Goal: Navigation & Orientation: Go to known website

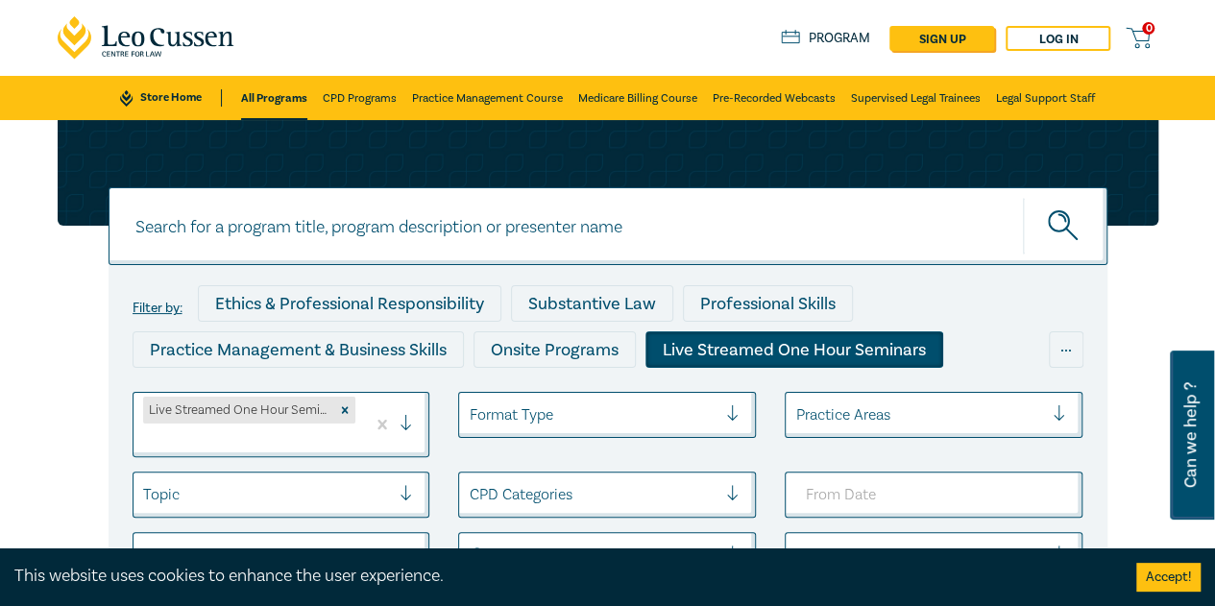
click at [161, 96] on link "Store Home" at bounding box center [170, 97] width 101 height 17
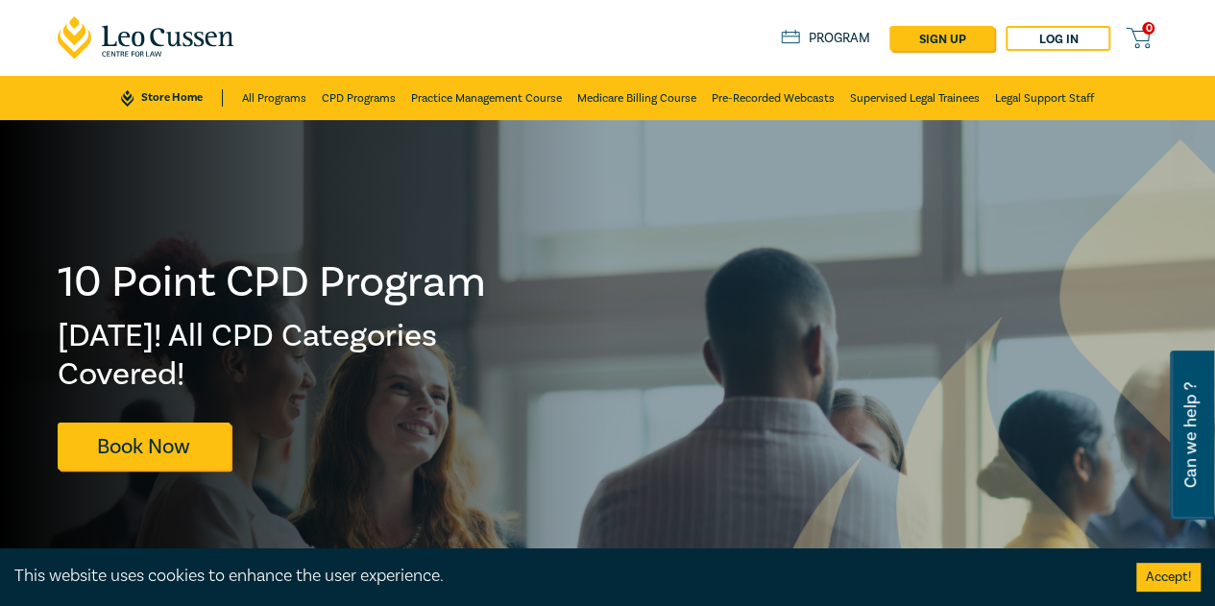
click at [140, 31] on icon at bounding box center [147, 37] width 178 height 43
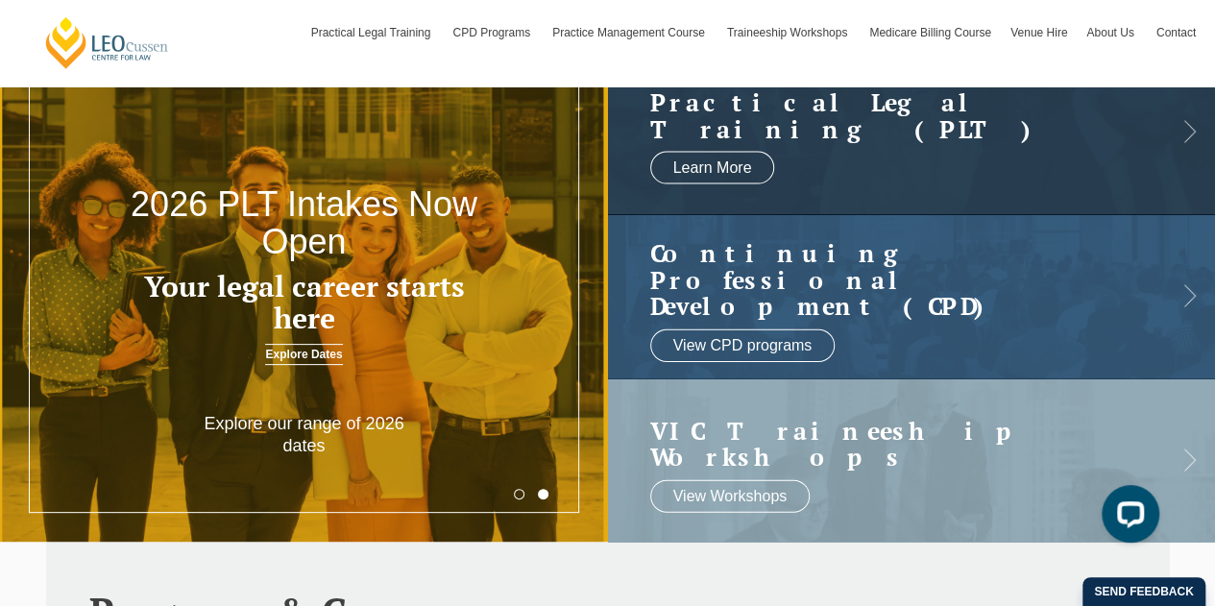
click at [540, 493] on button "2" at bounding box center [543, 494] width 11 height 11
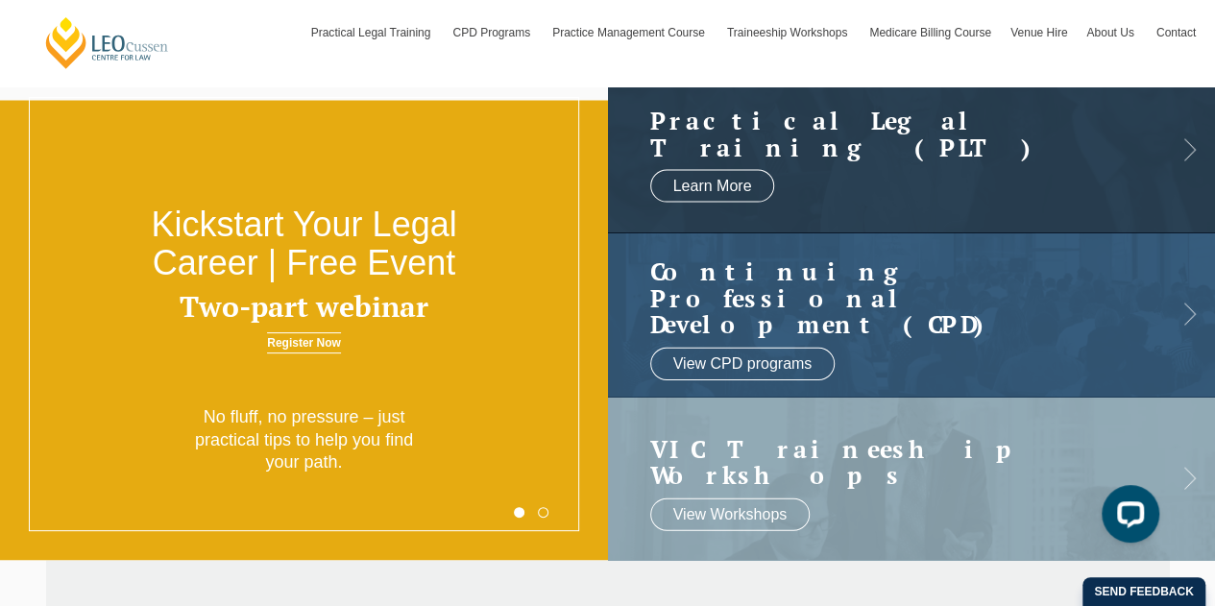
scroll to position [96, 0]
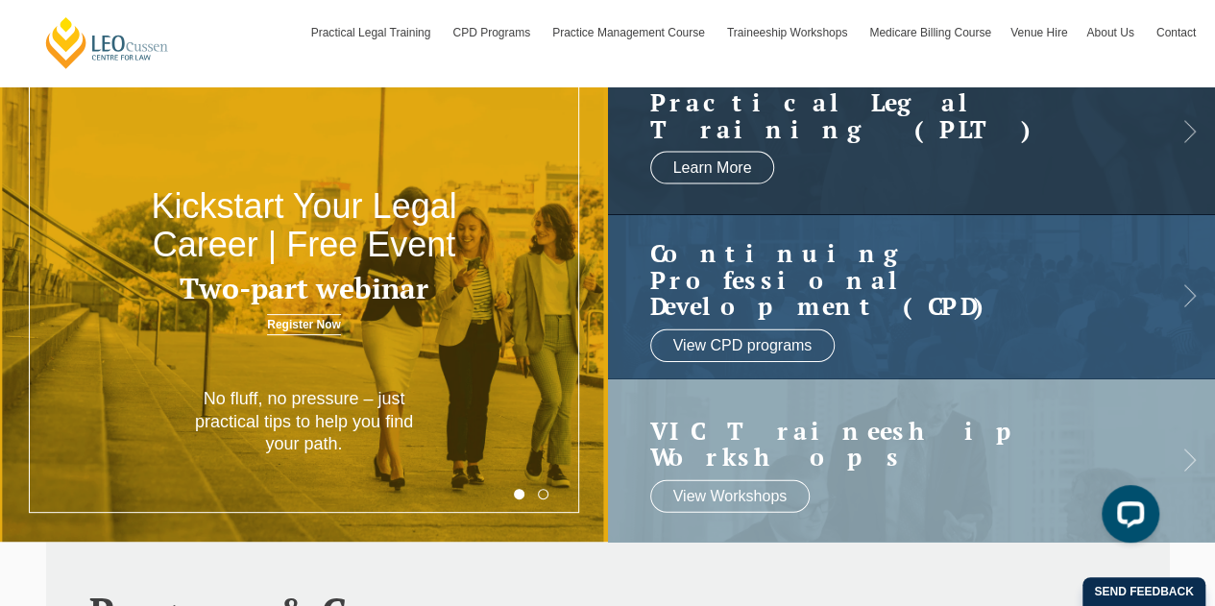
click at [515, 494] on button "1" at bounding box center [519, 494] width 11 height 11
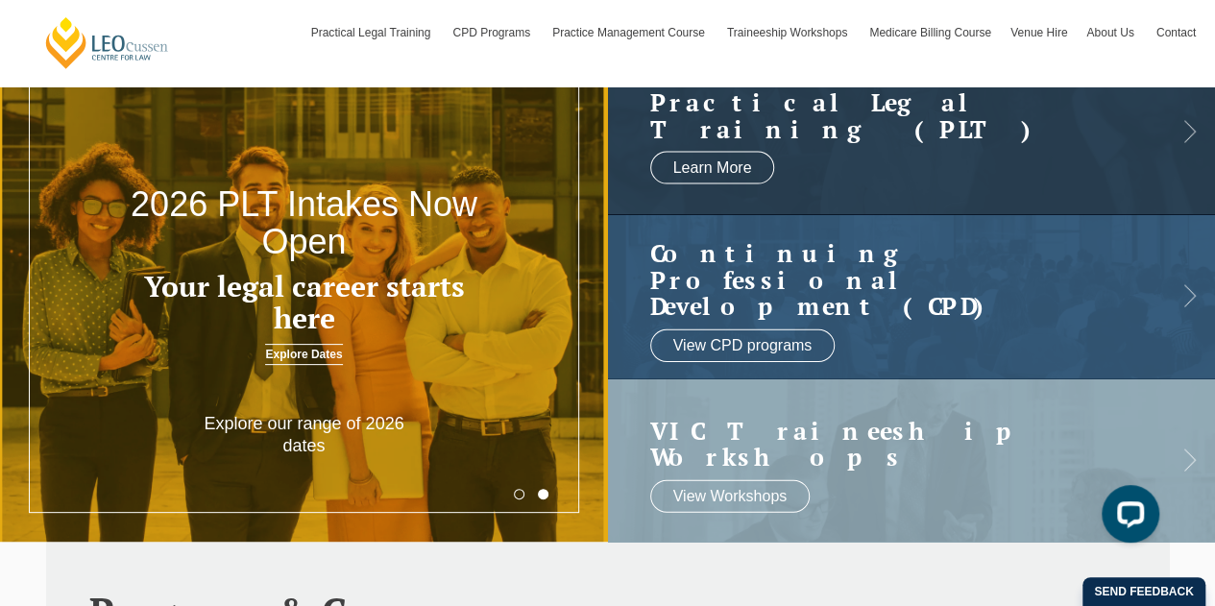
click at [540, 493] on button "2" at bounding box center [543, 494] width 11 height 11
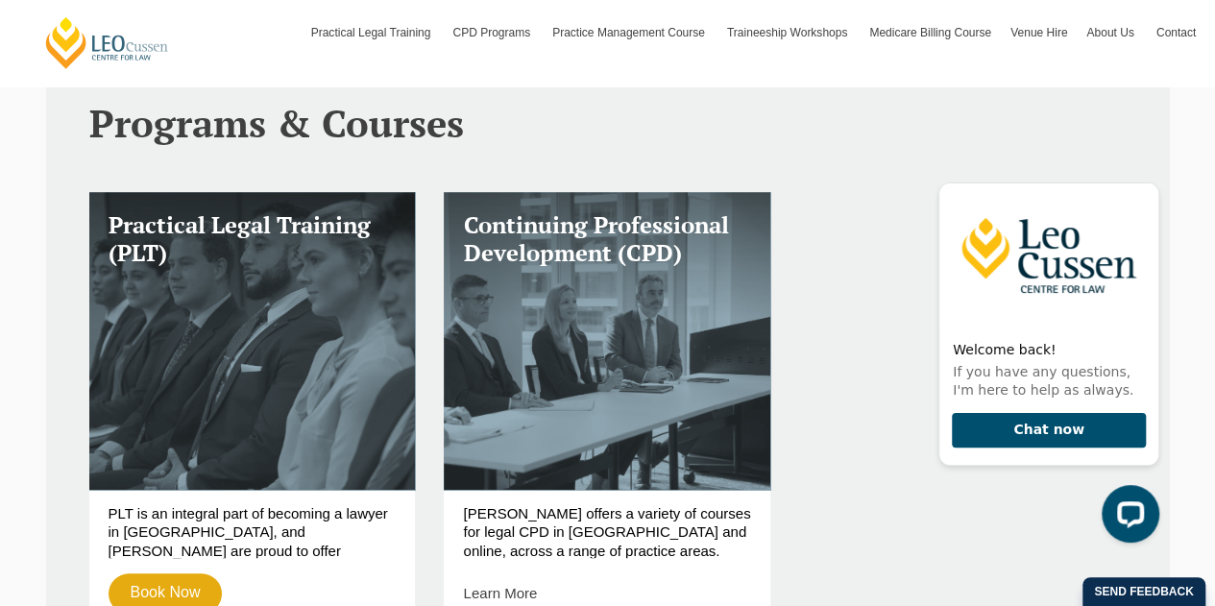
scroll to position [576, 0]
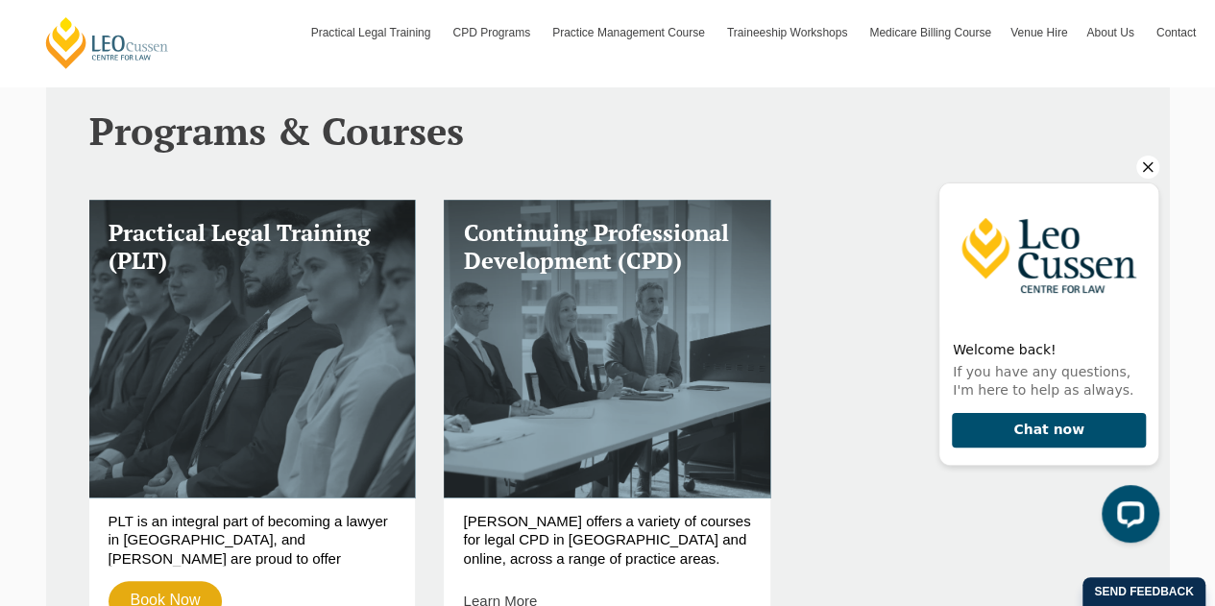
click at [1143, 163] on icon "Hide greeting" at bounding box center [1148, 167] width 11 height 11
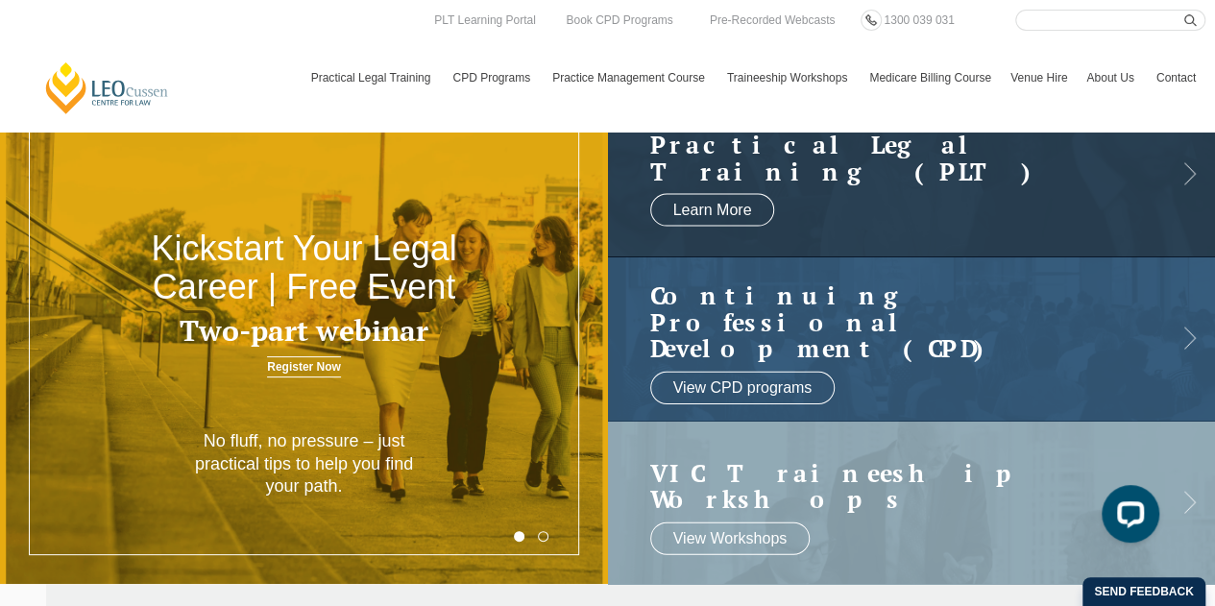
scroll to position [96, 0]
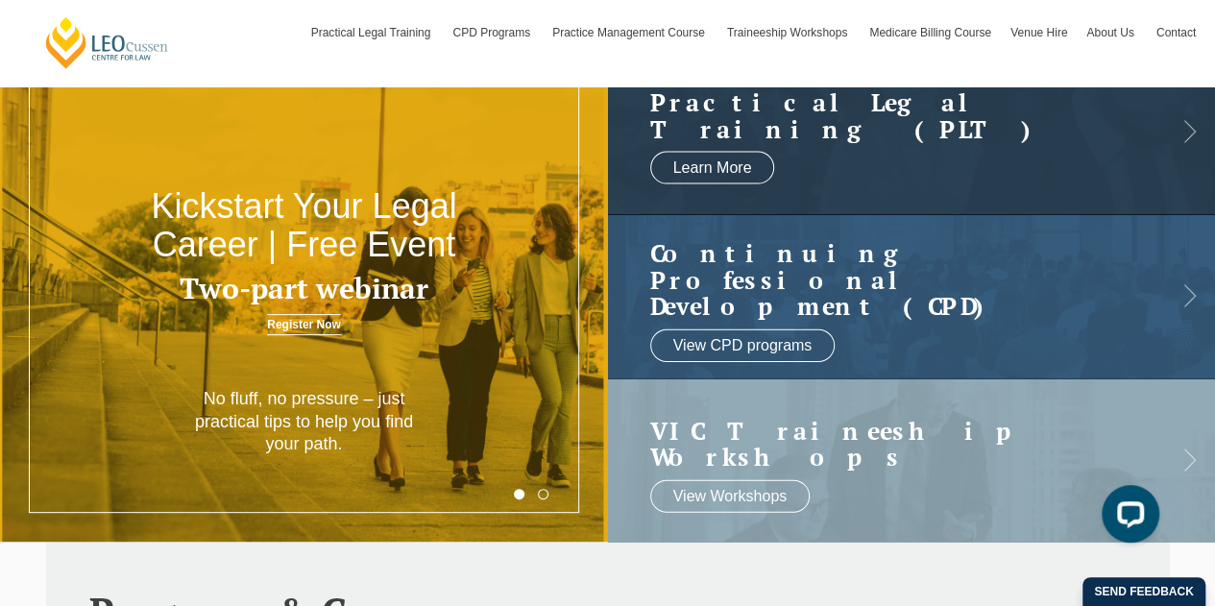
click at [541, 493] on button "2" at bounding box center [543, 494] width 11 height 11
click at [515, 493] on button "1" at bounding box center [519, 494] width 11 height 11
